Goal: Task Accomplishment & Management: Use online tool/utility

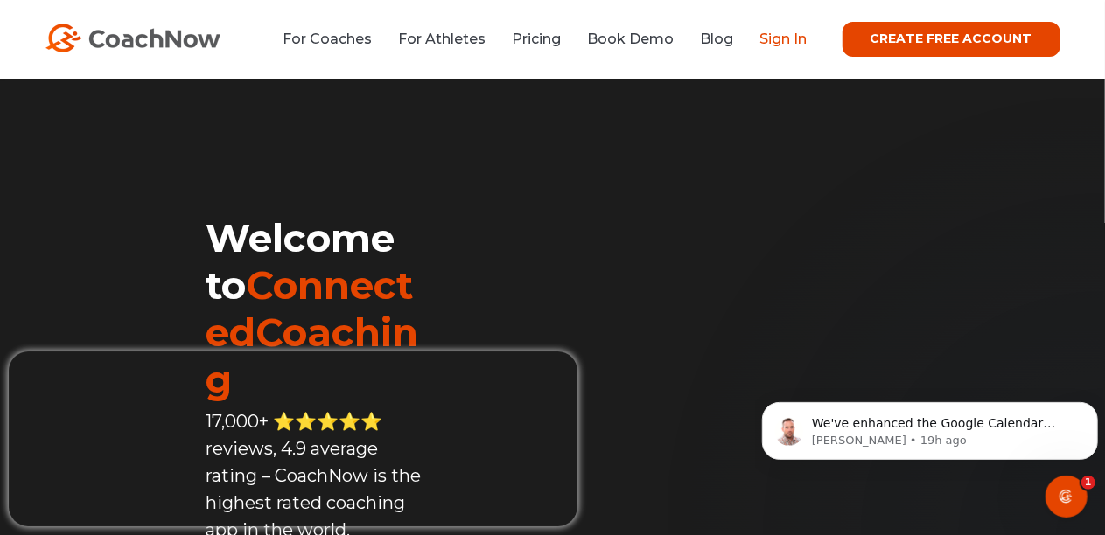
click at [787, 37] on link "Sign In" at bounding box center [783, 39] width 47 height 17
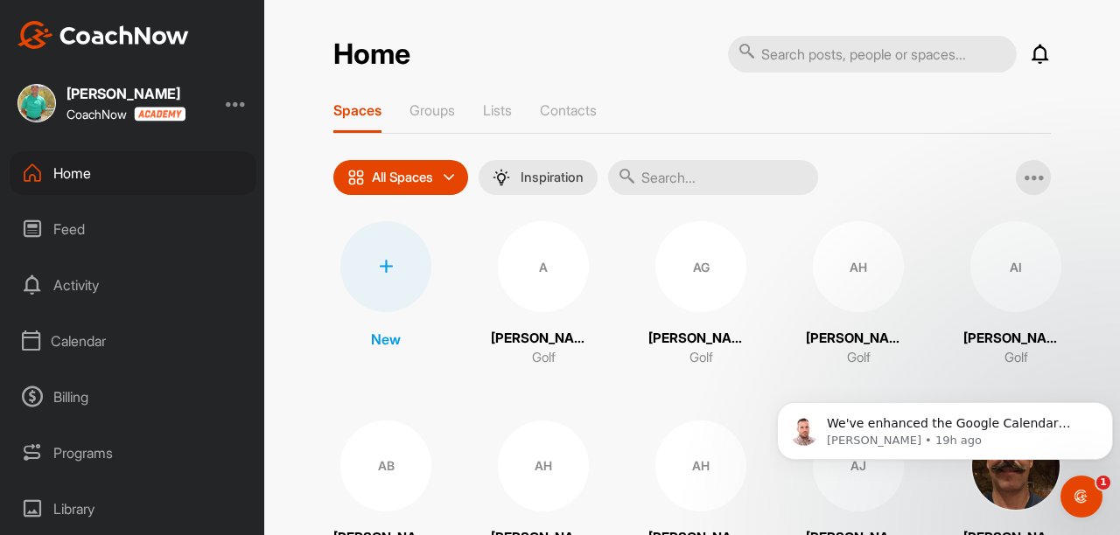
click at [380, 283] on div at bounding box center [385, 266] width 91 height 91
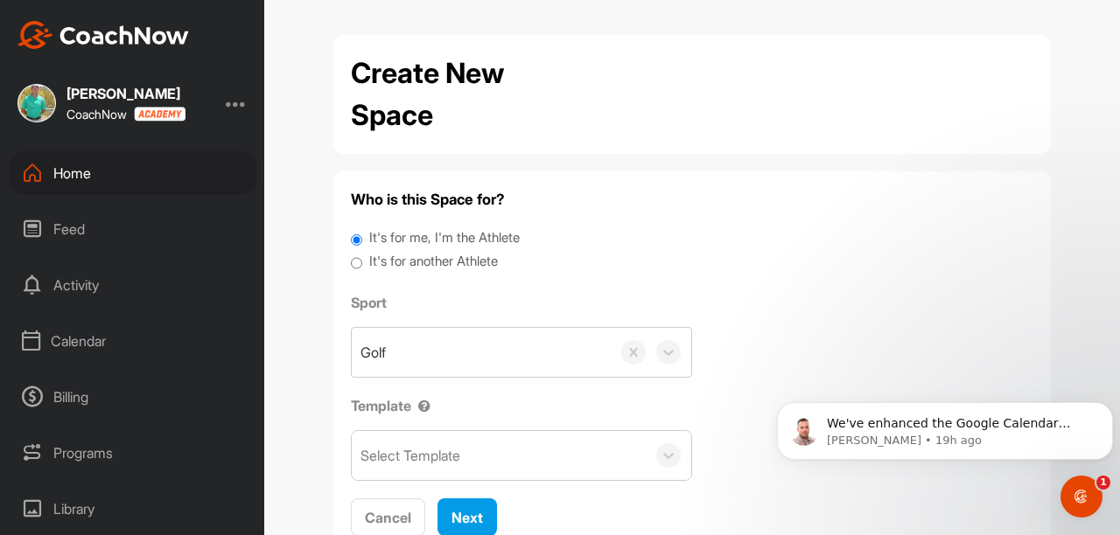
click at [351, 264] on input "It's for another Athlete" at bounding box center [356, 264] width 11 height 24
radio input "true"
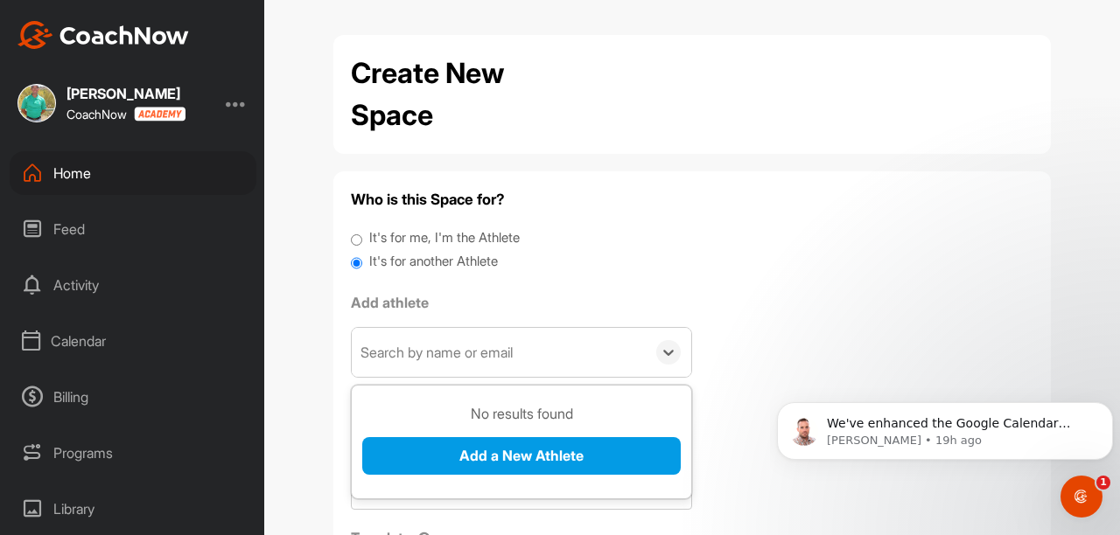
click at [446, 341] on div "Search by name or email" at bounding box center [499, 352] width 294 height 49
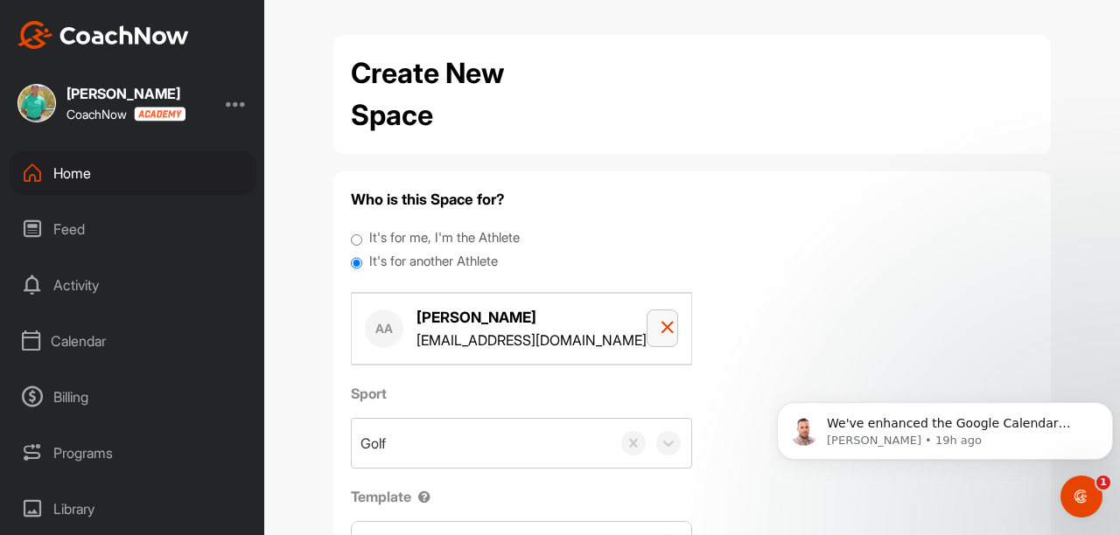
click at [661, 338] on div "button" at bounding box center [662, 328] width 3 height 21
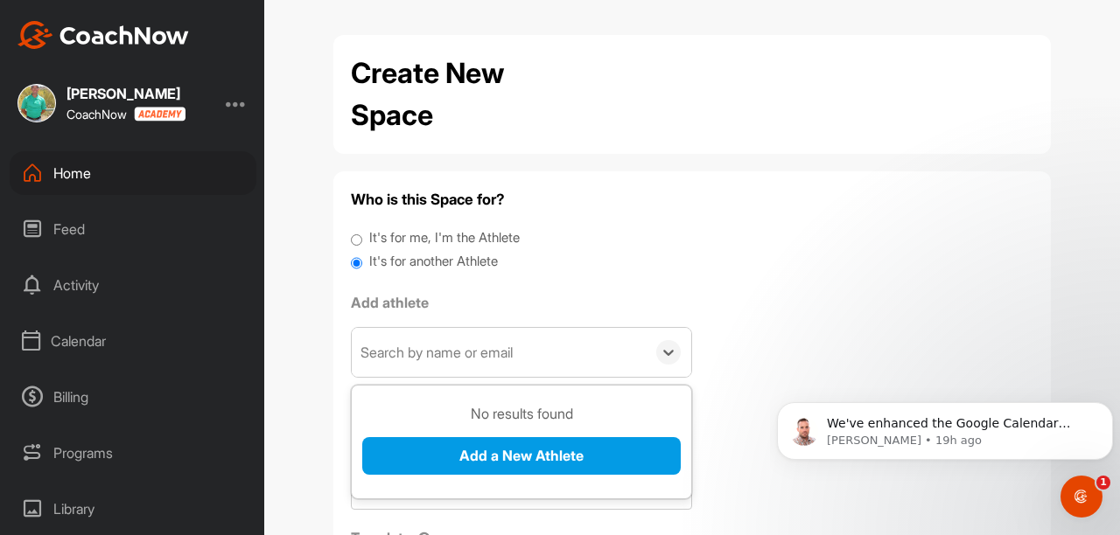
scroll to position [10, 0]
paste div
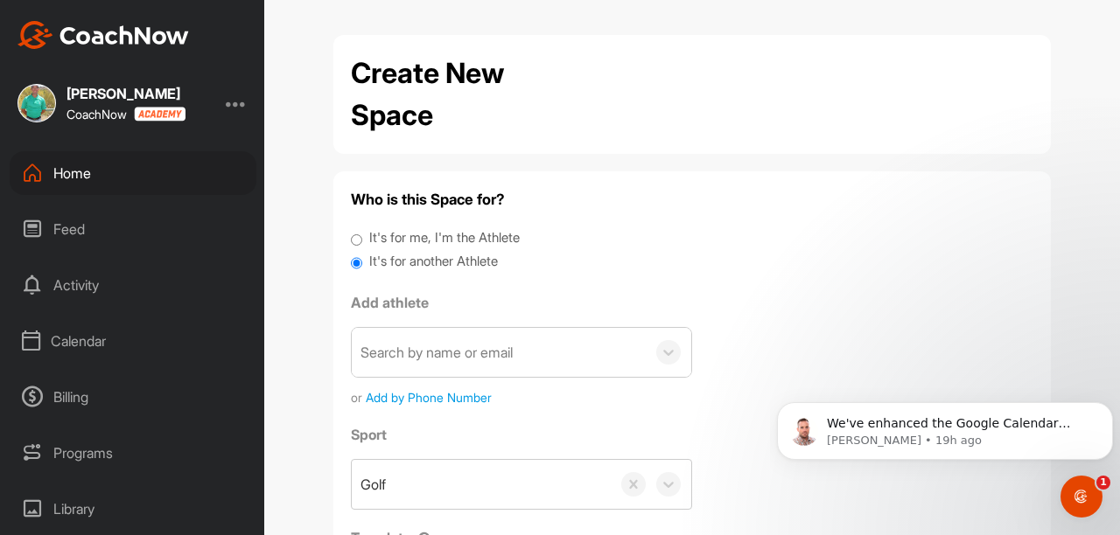
paste input "[PERSON_NAME][EMAIL_ADDRESS][PERSON_NAME][DOMAIN_NAME]"
type input "[PERSON_NAME][EMAIL_ADDRESS][PERSON_NAME][DOMAIN_NAME]"
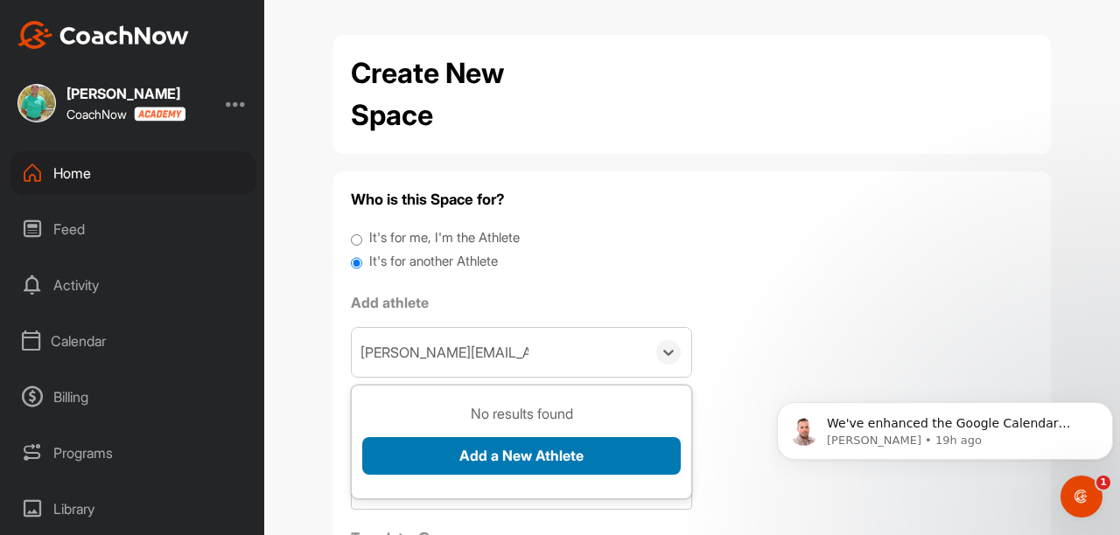
click at [490, 449] on button "Add a New Athlete" at bounding box center [521, 456] width 318 height 38
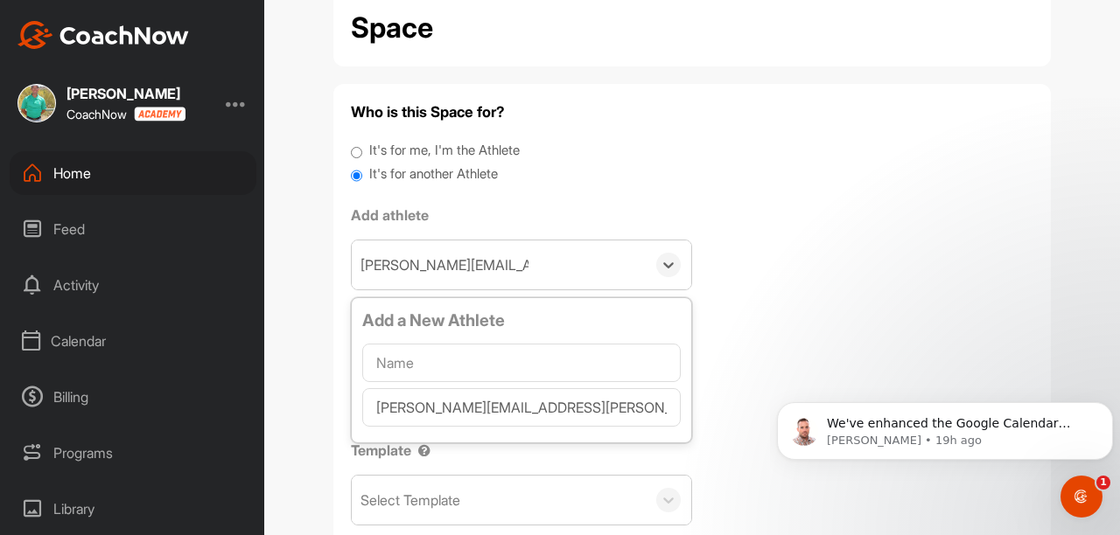
scroll to position [137, 0]
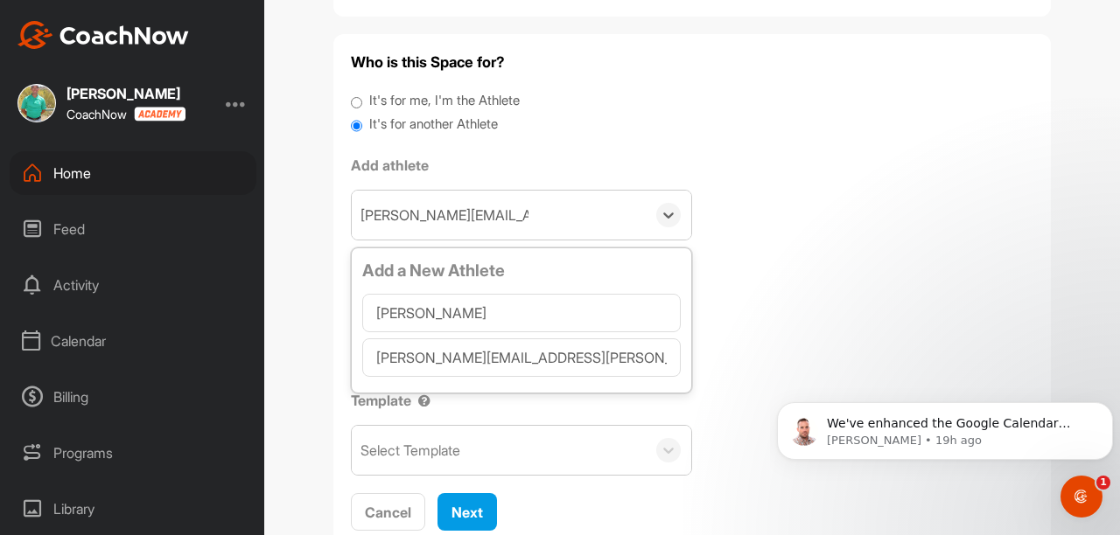
type input "[PERSON_NAME]"
click at [684, 369] on div "Add a New Athlete [PERSON_NAME] [PERSON_NAME][EMAIL_ADDRESS][PERSON_NAME][DOMAI…" at bounding box center [521, 320] width 341 height 145
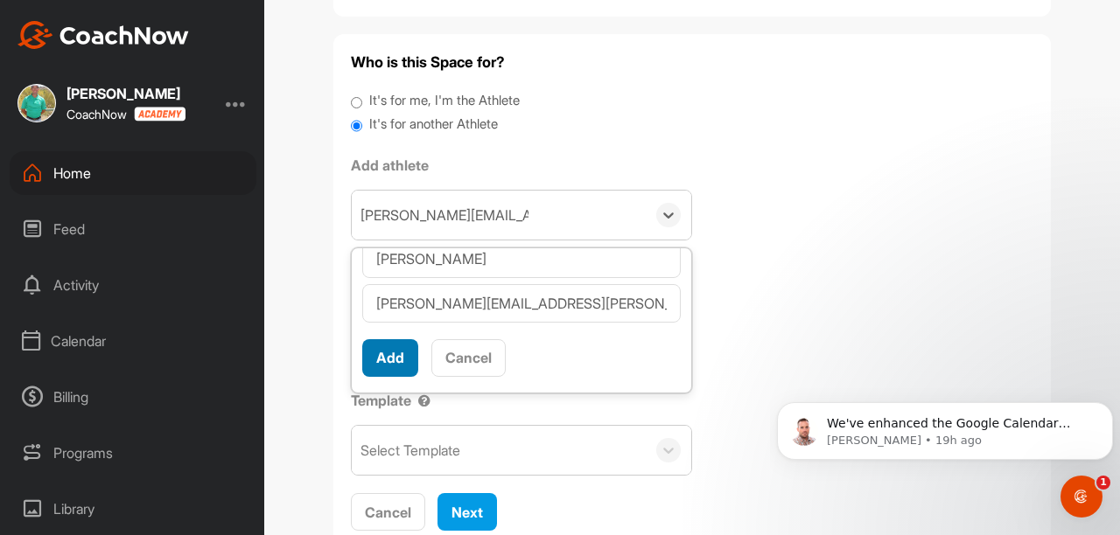
click at [394, 355] on button "Add" at bounding box center [390, 358] width 56 height 38
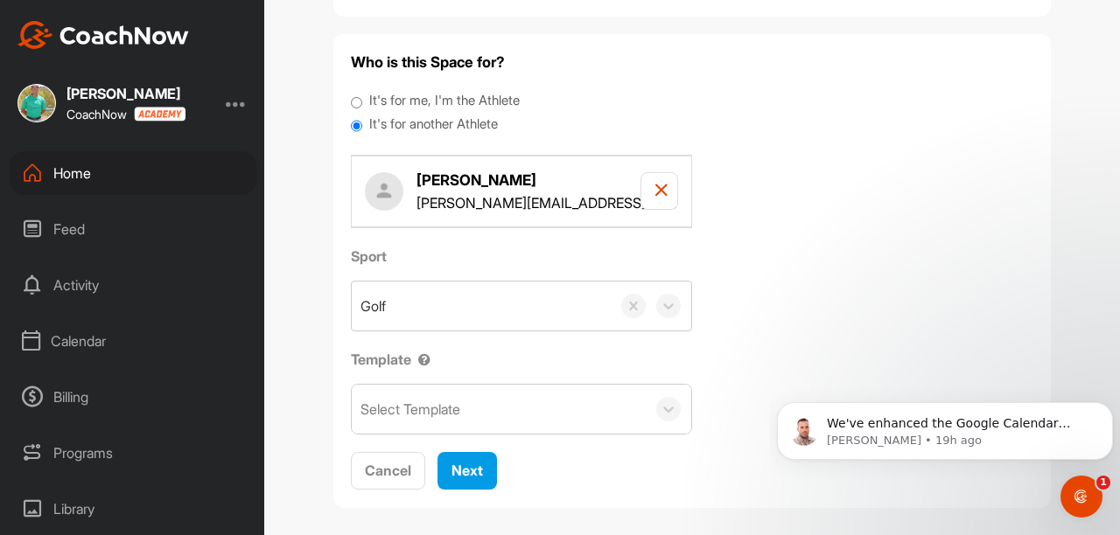
scroll to position [147, 0]
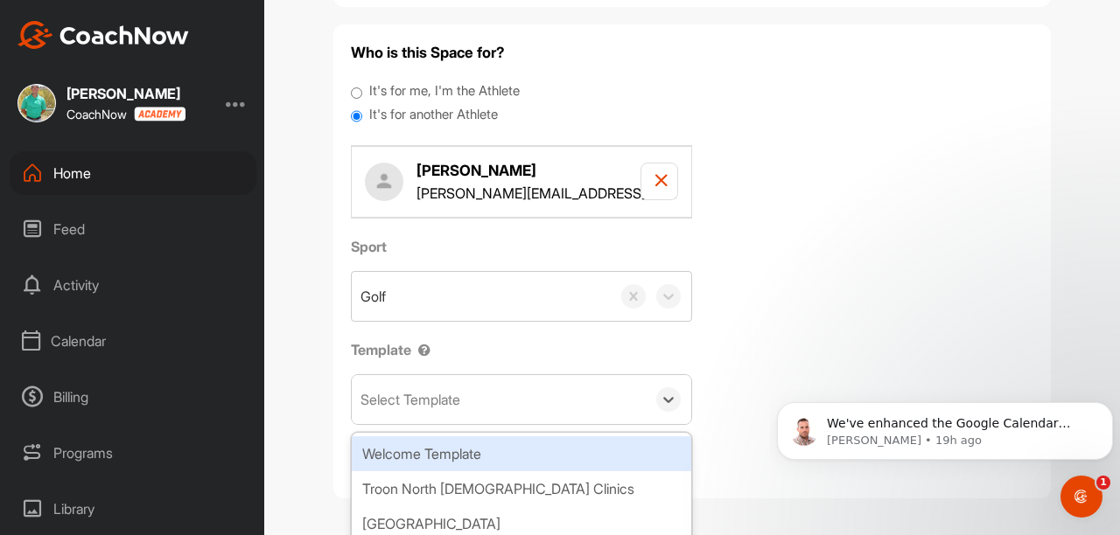
click at [500, 493] on div "Troon North [DEMOGRAPHIC_DATA] Clinics" at bounding box center [521, 489] width 339 height 35
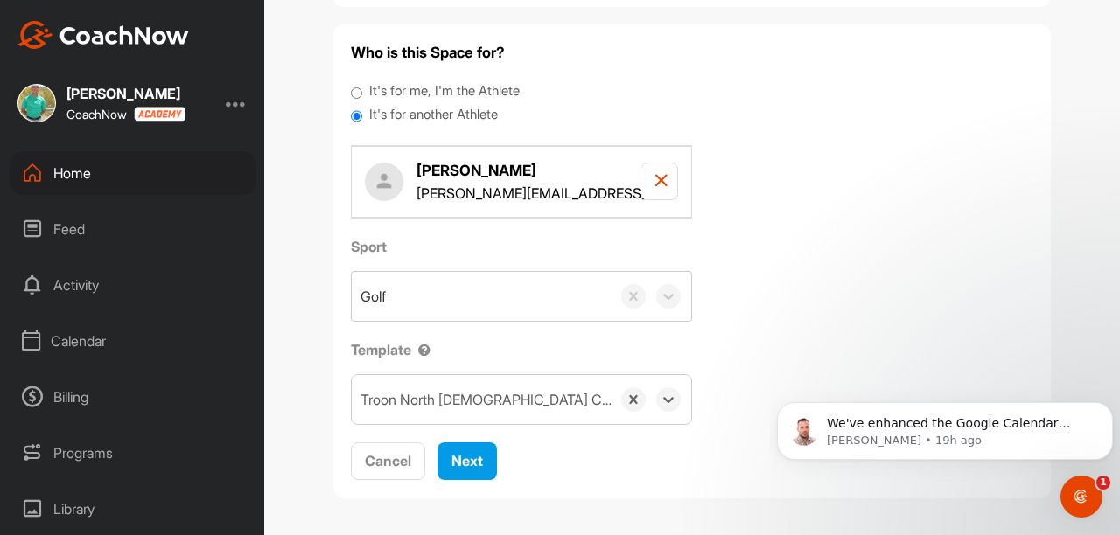
click at [744, 329] on div "Sport Golf Template option Troon North [DEMOGRAPHIC_DATA] Clinics, selected. 0 …" at bounding box center [692, 330] width 682 height 189
click at [472, 464] on span "Next" at bounding box center [466, 460] width 31 height 17
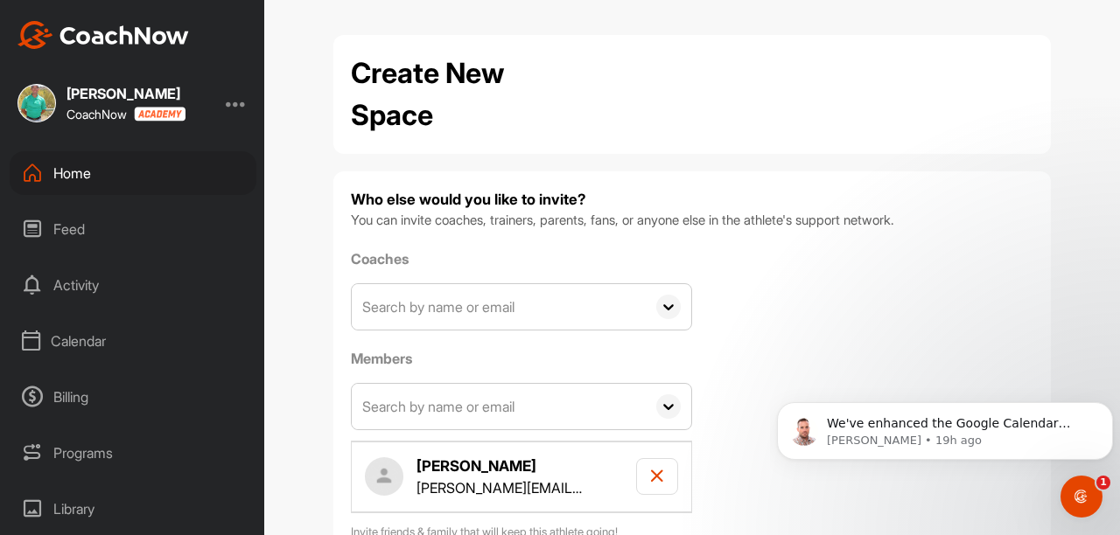
scroll to position [116, 0]
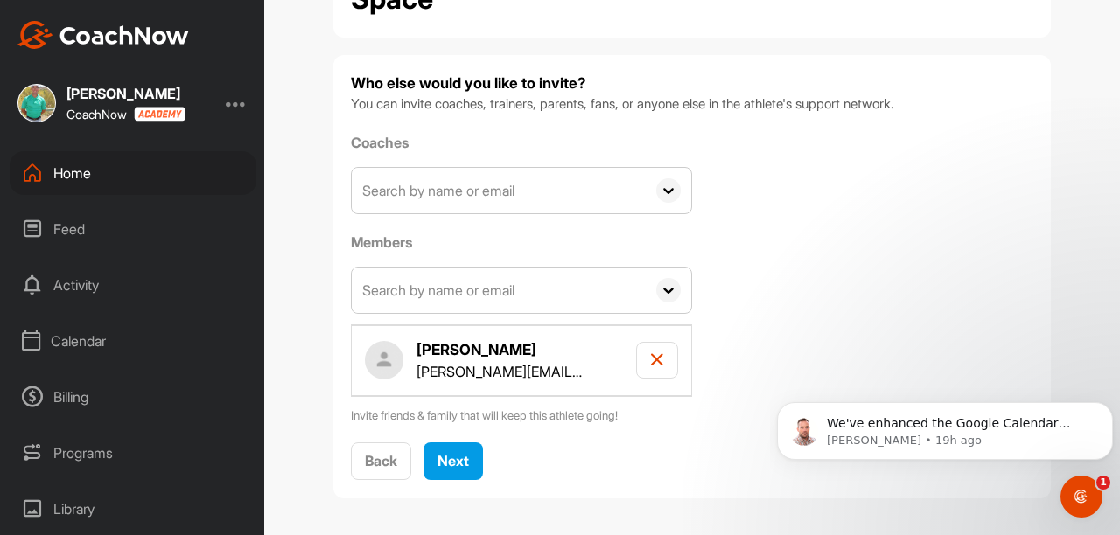
click at [468, 197] on input "text" at bounding box center [499, 190] width 294 height 45
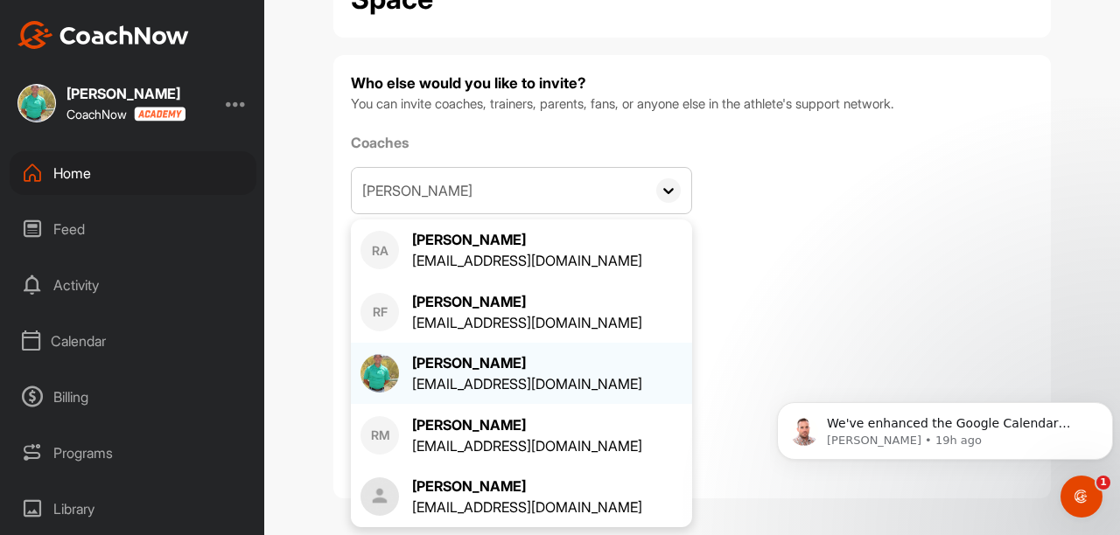
type input "[PERSON_NAME]"
click at [465, 367] on div "[PERSON_NAME]" at bounding box center [527, 363] width 230 height 21
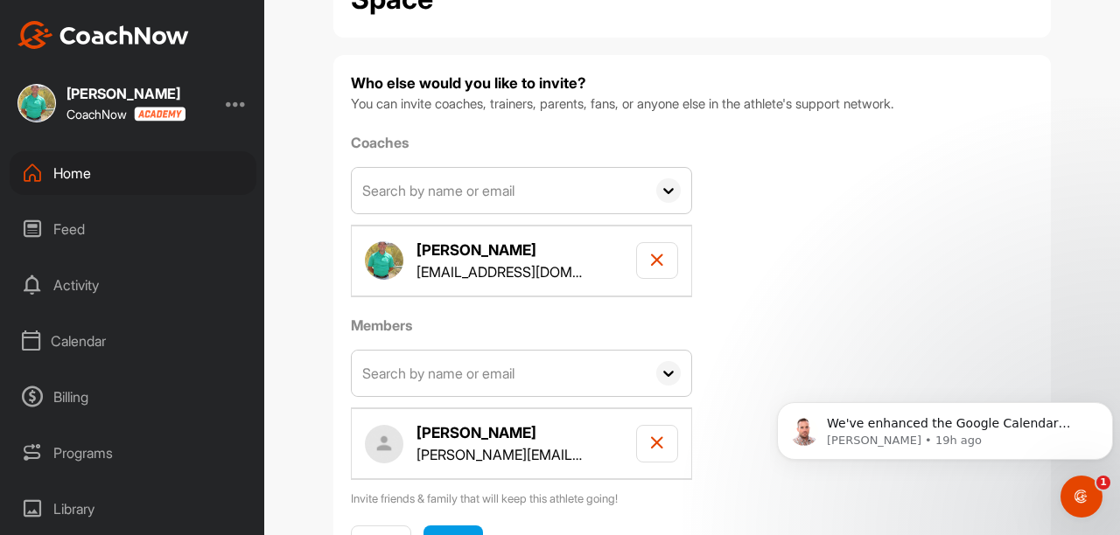
click at [485, 192] on input "text" at bounding box center [499, 190] width 294 height 45
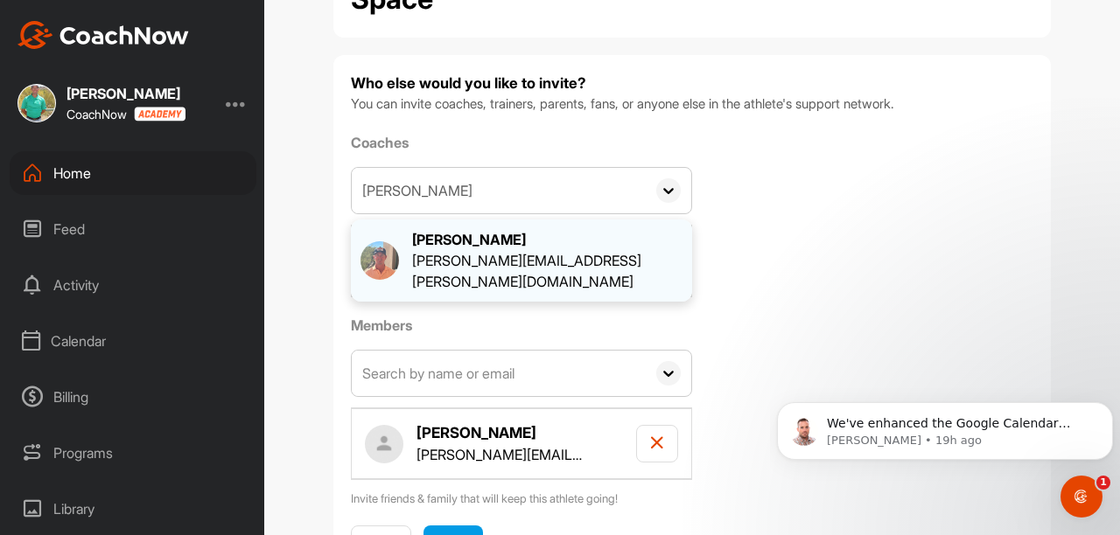
type input "[PERSON_NAME]"
click at [464, 245] on div "[PERSON_NAME]" at bounding box center [547, 239] width 270 height 21
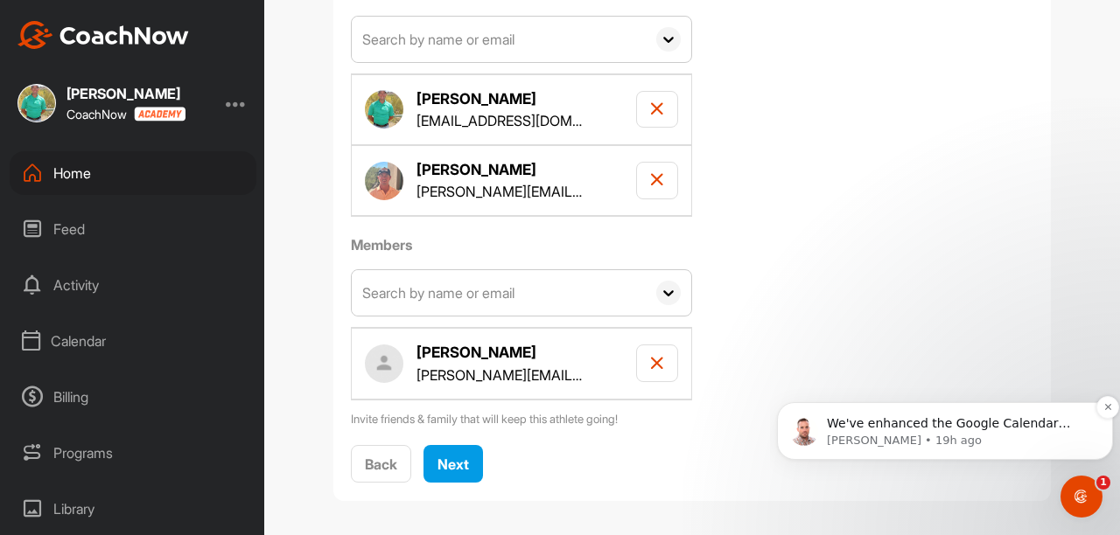
scroll to position [269, 0]
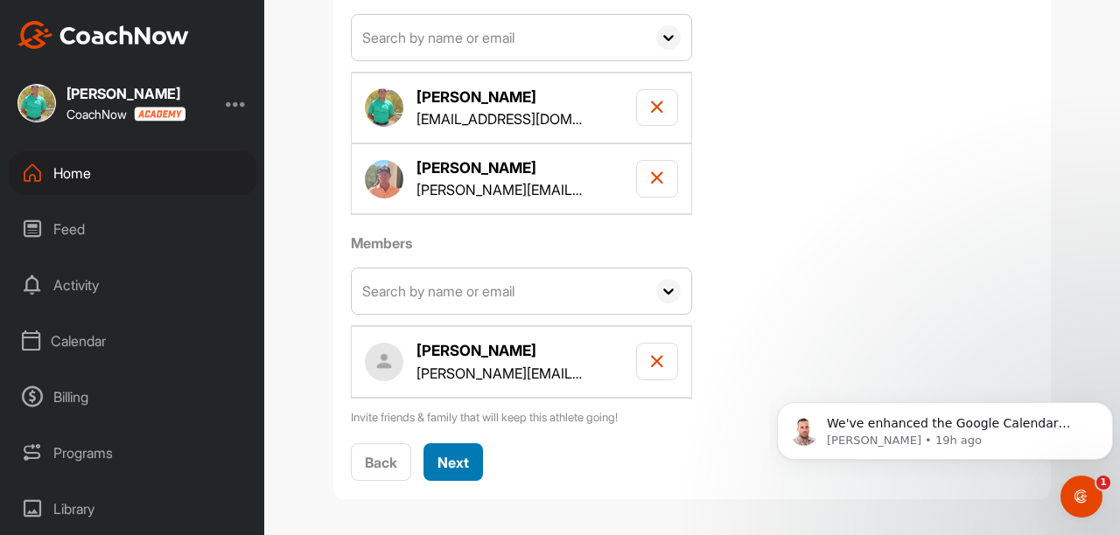
click at [456, 463] on span "Next" at bounding box center [452, 462] width 31 height 17
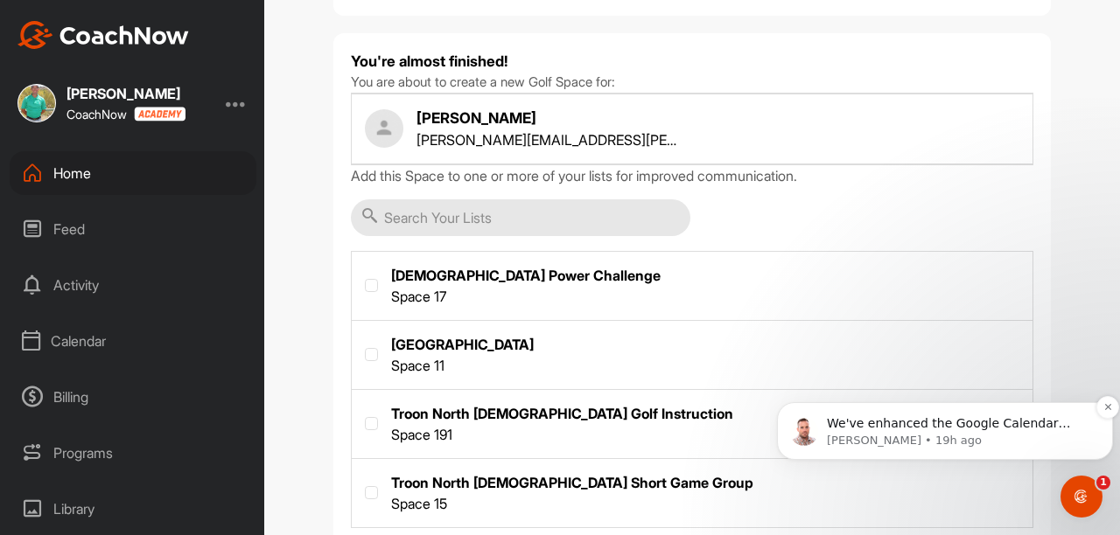
scroll to position [171, 0]
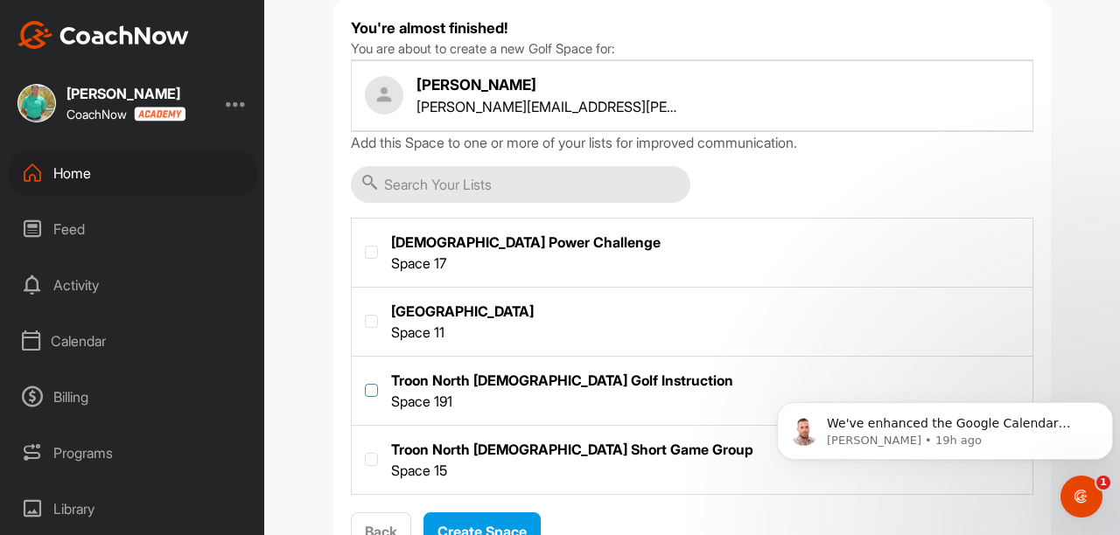
click at [365, 394] on label at bounding box center [371, 390] width 13 height 13
click at [365, 385] on input "checkbox" at bounding box center [365, 384] width 1 height 1
checkbox input "true"
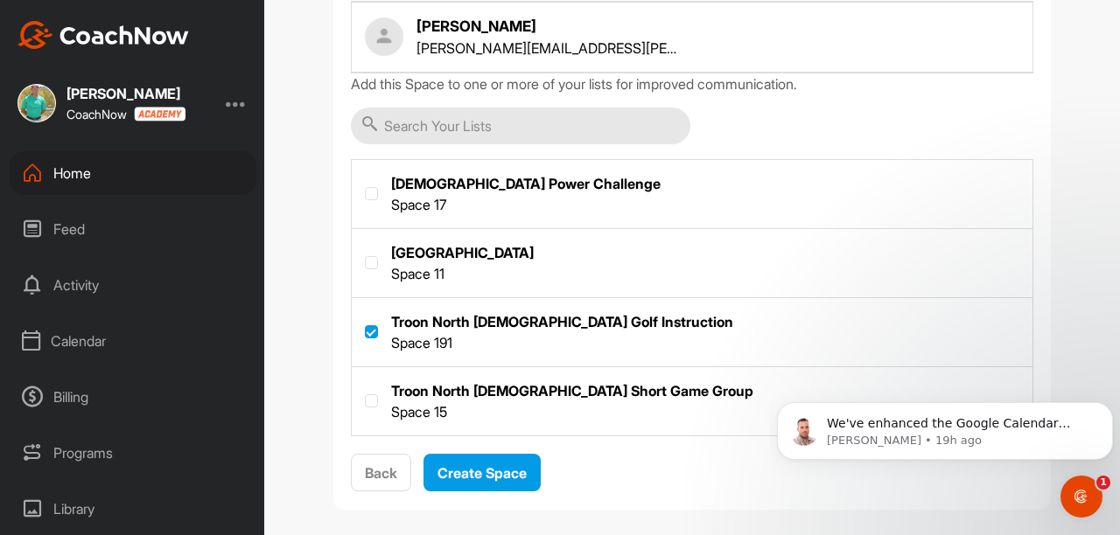
scroll to position [241, 0]
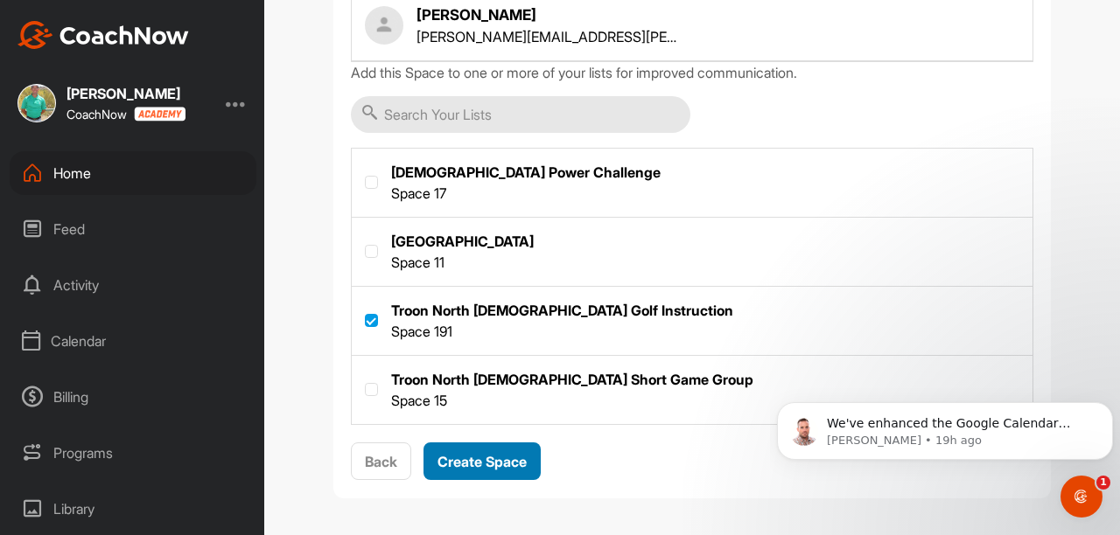
click at [499, 460] on span "Create Space" at bounding box center [481, 461] width 89 height 17
